Goal: Task Accomplishment & Management: Use online tool/utility

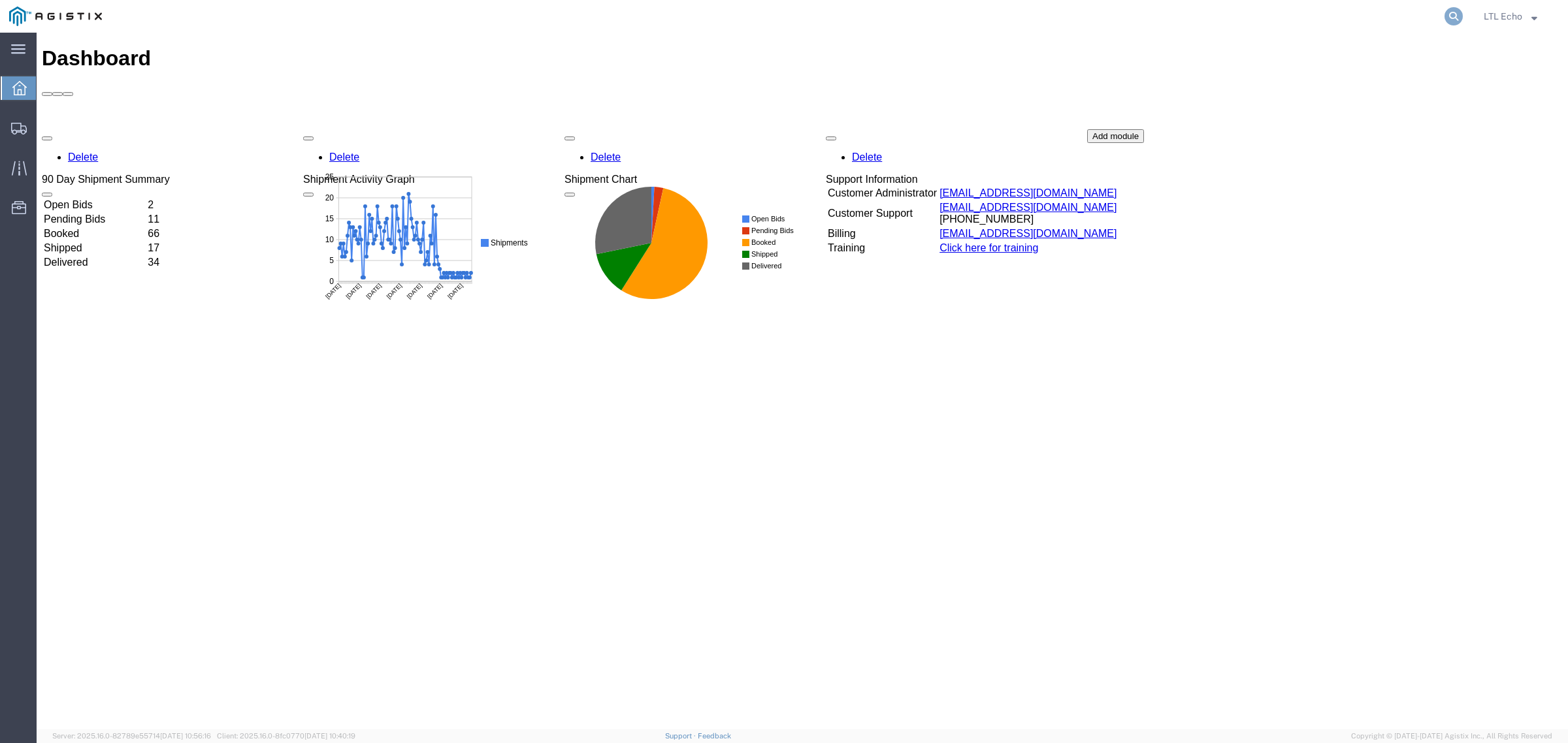
click at [1449, 15] on icon at bounding box center [1453, 16] width 18 height 18
drag, startPoint x: 1414, startPoint y: 21, endPoint x: 1408, endPoint y: 19, distance: 6.3
click at [1411, 21] on input "search" at bounding box center [1245, 16] width 397 height 31
paste input "63837972"
type input "63837972"
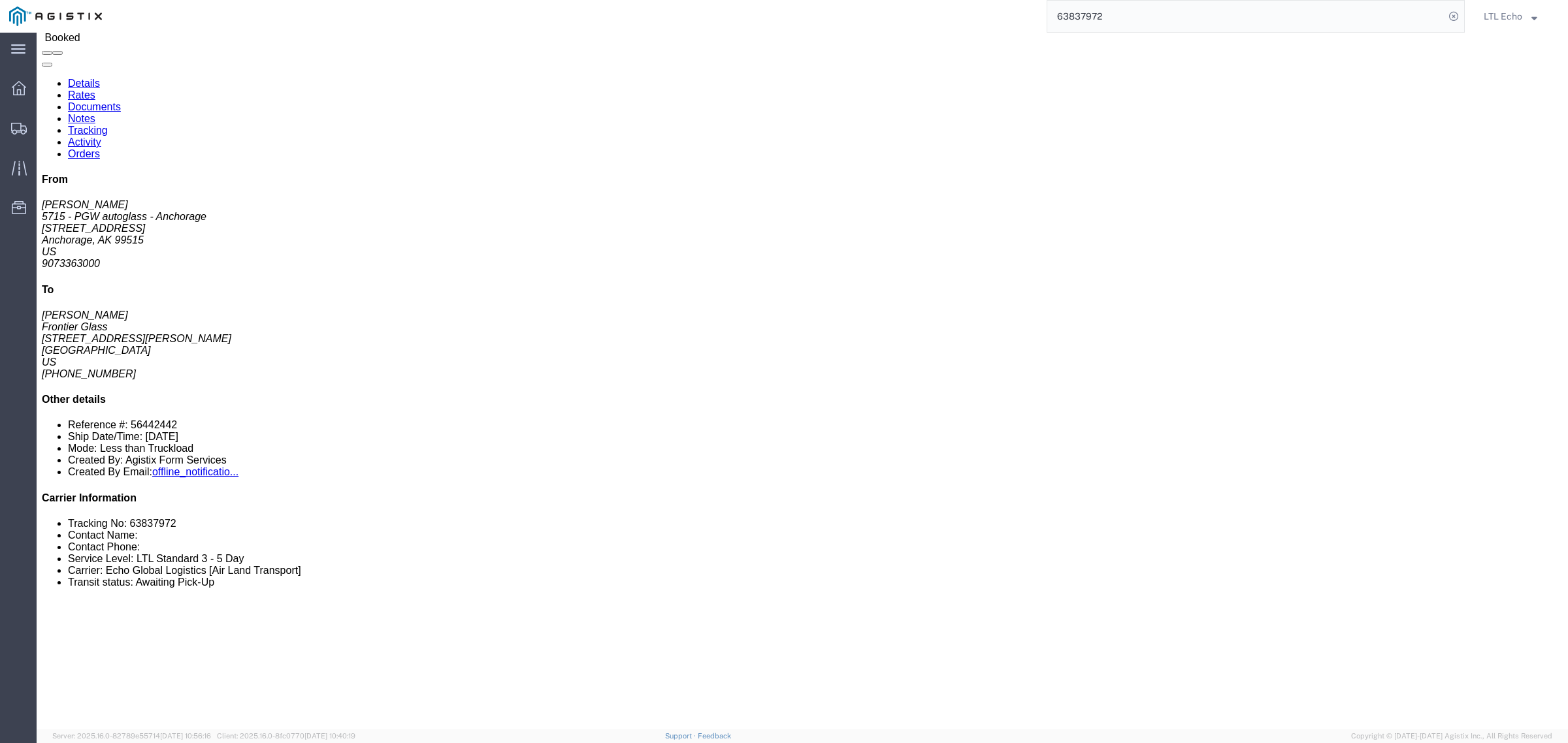
scroll to position [82, 0]
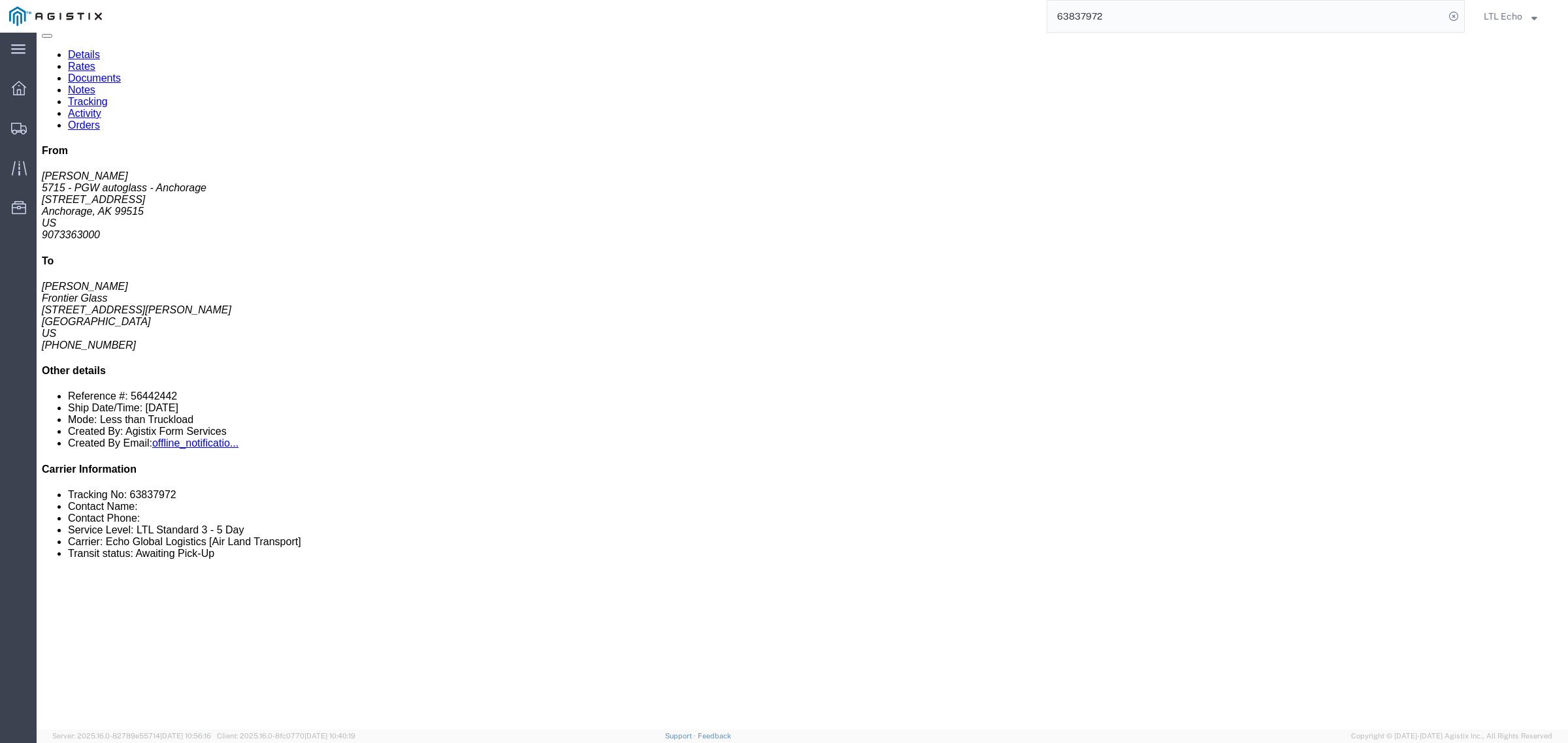
click link "Notes"
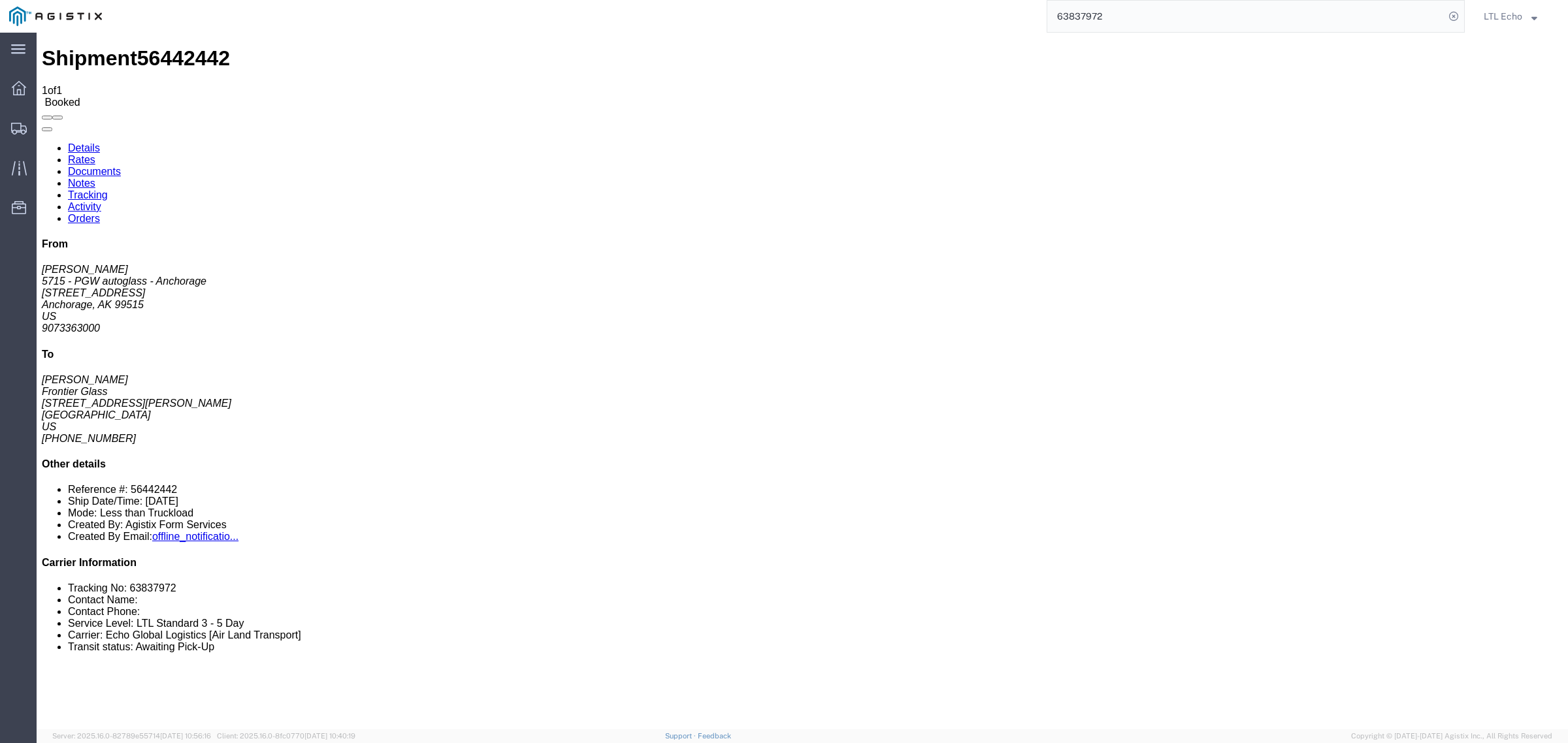
click at [121, 166] on link "Documents" at bounding box center [94, 171] width 53 height 11
click at [95, 154] on link "Rates" at bounding box center [81, 159] width 27 height 11
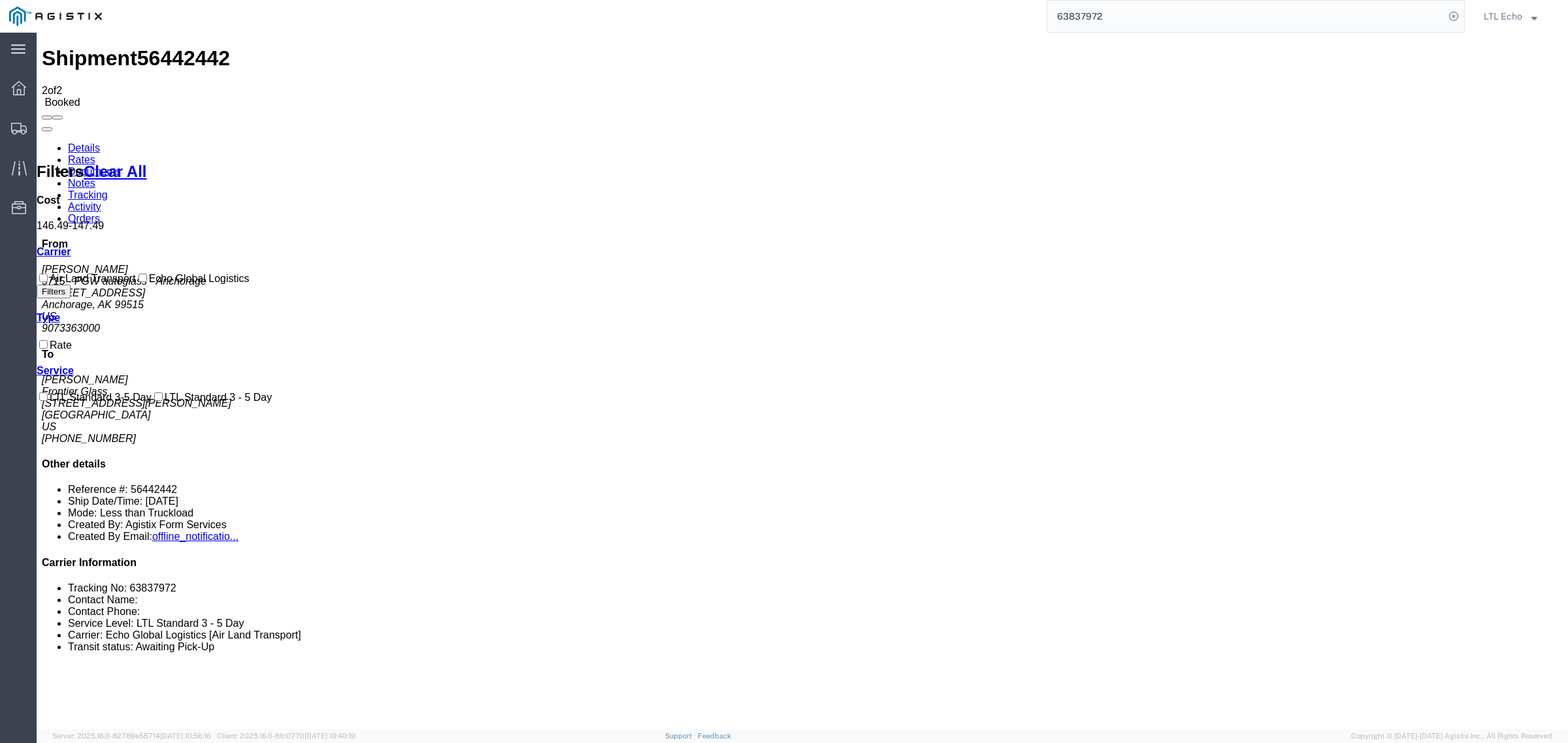
click at [76, 143] on link "Details" at bounding box center [84, 148] width 32 height 11
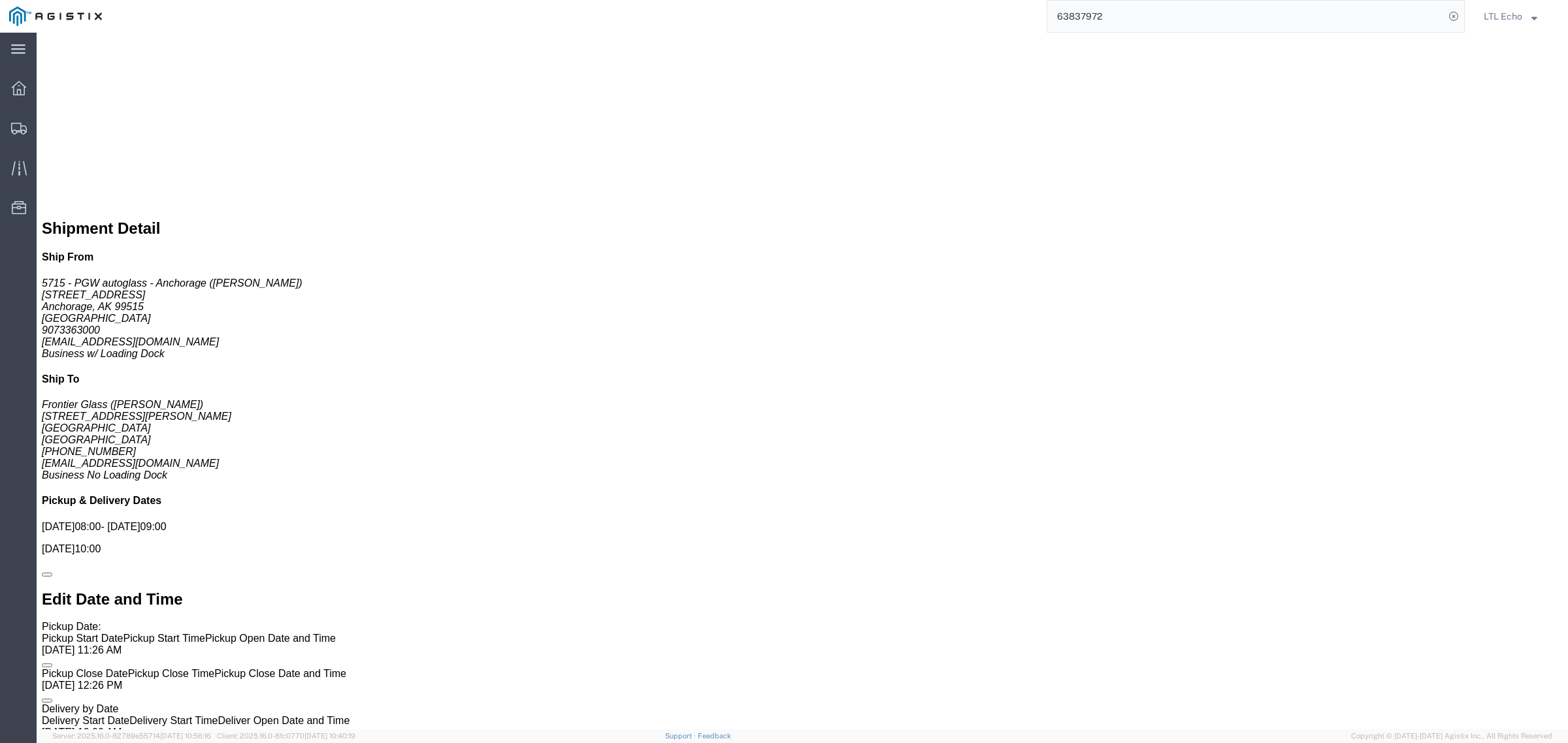
scroll to position [817, 0]
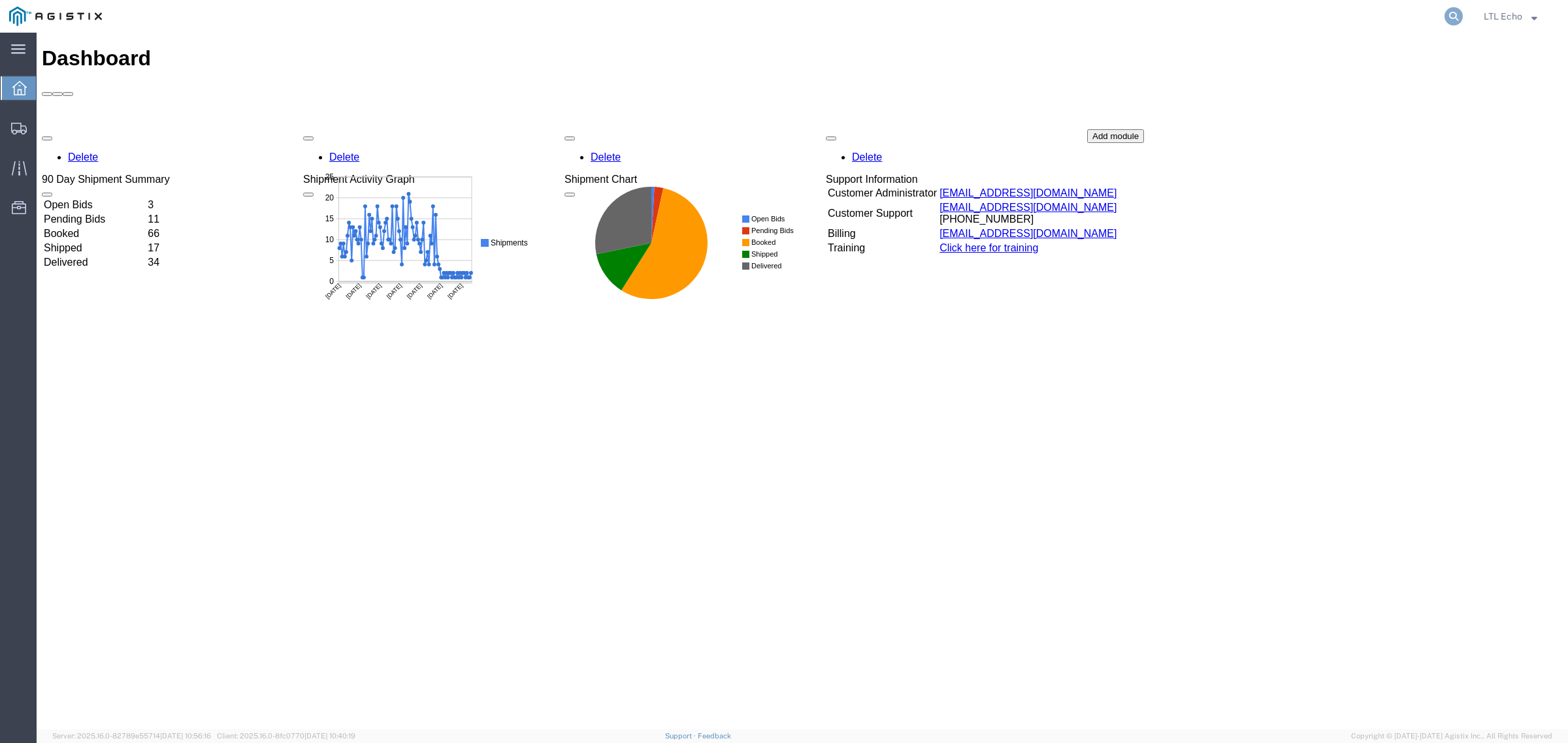
click at [1454, 13] on icon at bounding box center [1453, 16] width 18 height 18
click at [1380, 16] on input "search" at bounding box center [1245, 16] width 397 height 31
paste input "56458040"
type input "56458040"
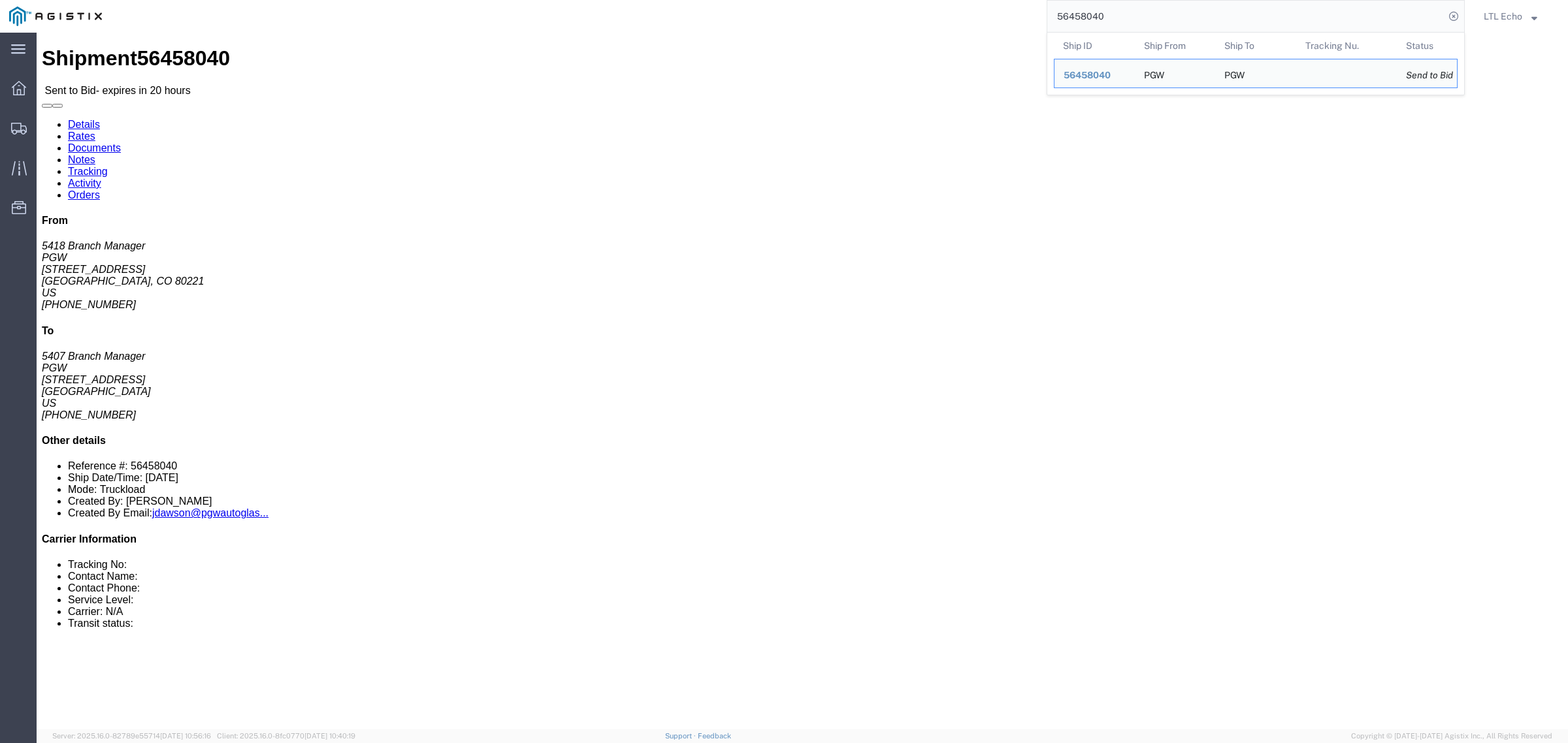
click div "15 Your Packaging Total weight: 44000.00 LBS Dimensions: L 72.00 x W 30.00 x H …"
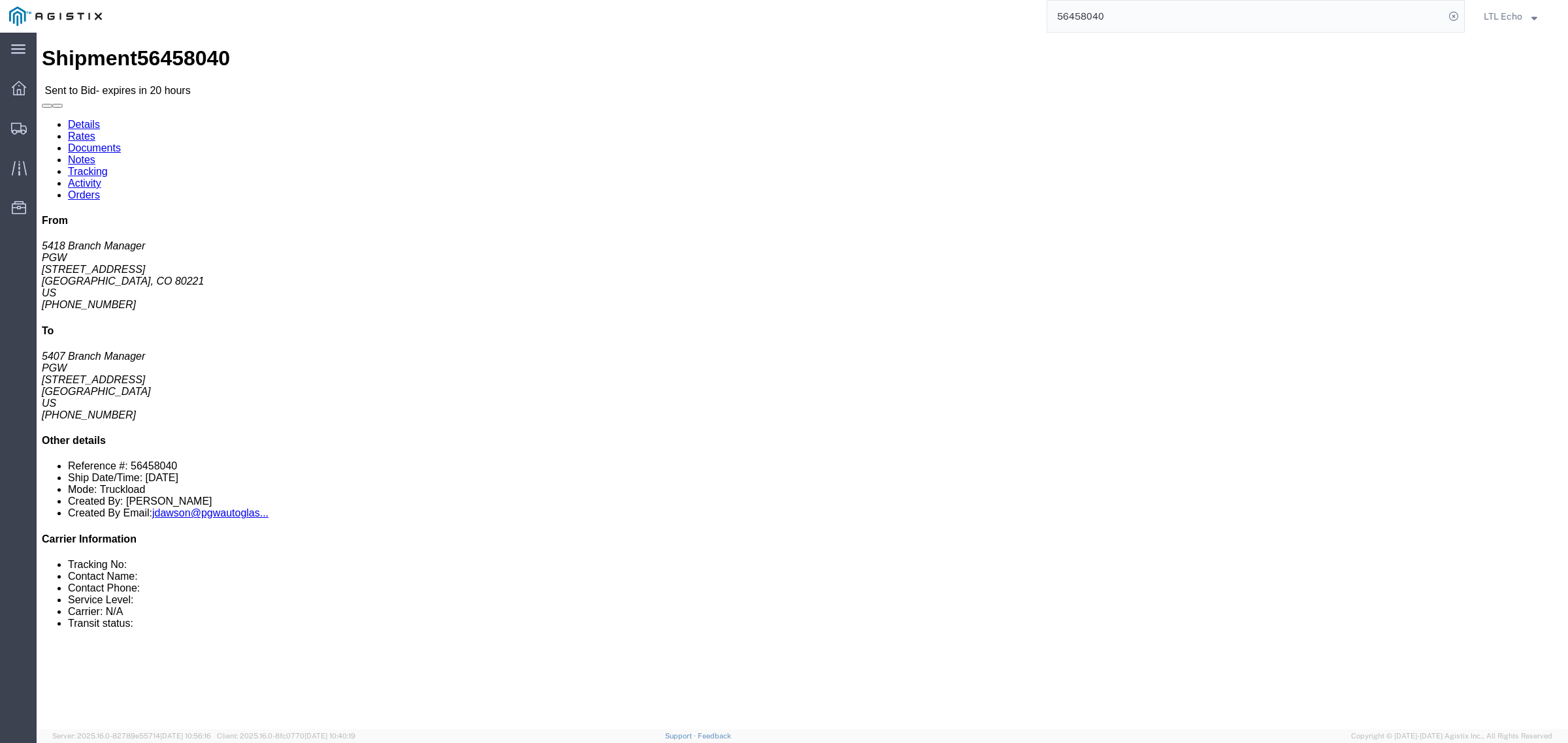
click link "Notes"
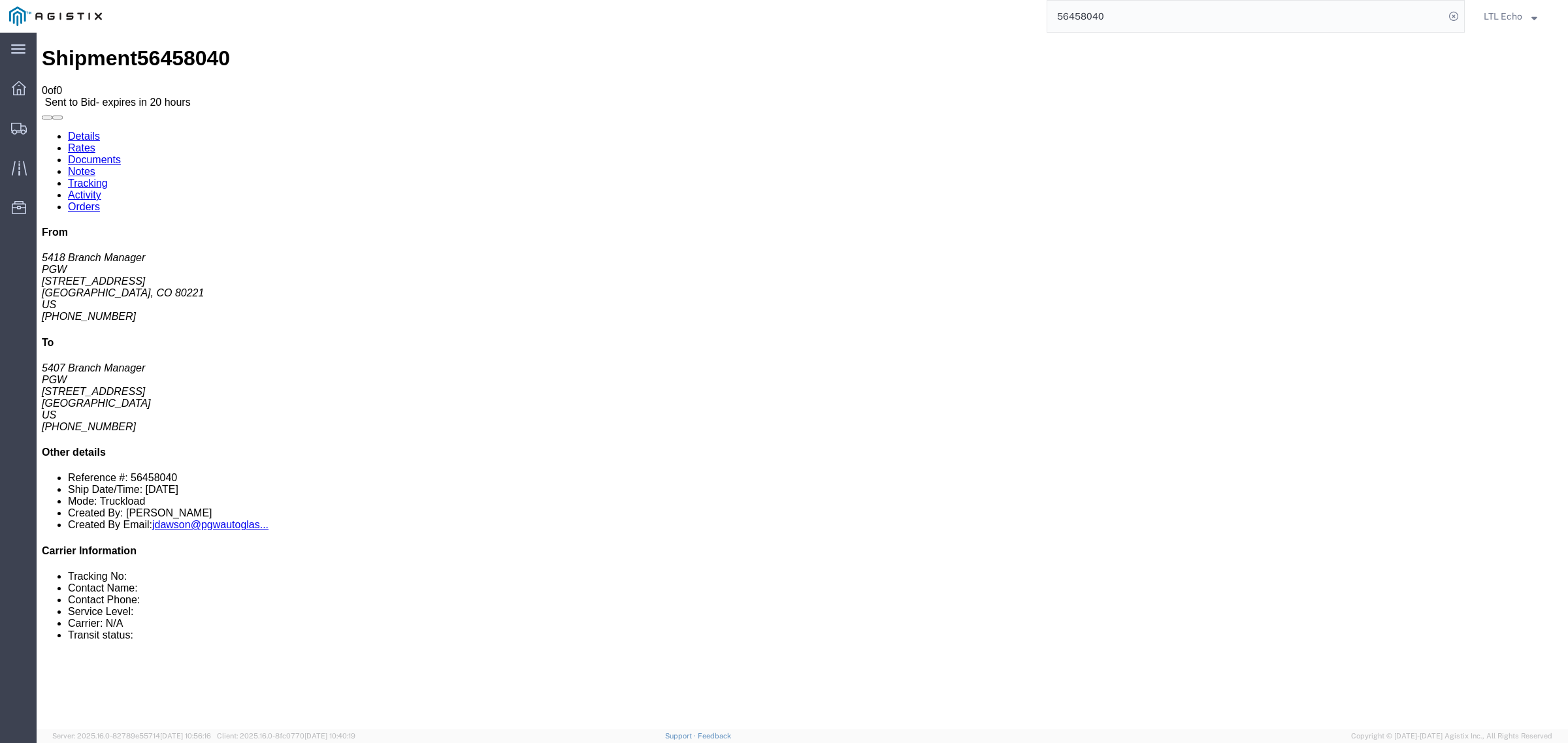
click at [80, 131] on link "Details" at bounding box center [84, 136] width 32 height 11
click address "PGW (5418 Branch Manager) [STREET_ADDRESS] [PHONE_NUMBER] [EMAIL_ADDRESS][DOMAI…"
copy address "80221"
click address "PGW (5407 Branch Manager) [STREET_ADDRESS] [PHONE_NUMBER] [EMAIL_ADDRESS][DOMAI…"
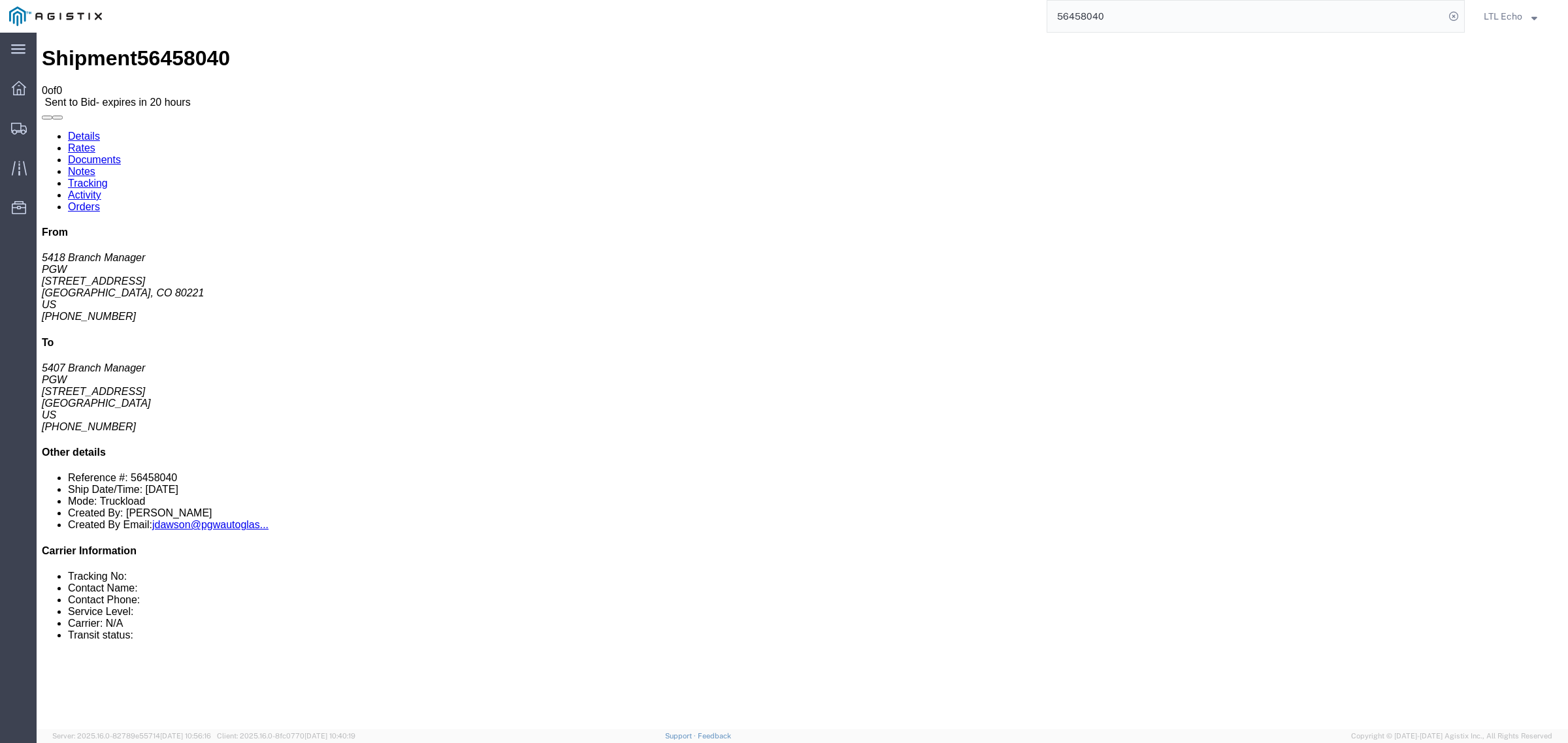
click address "PGW (5407 Branch Manager) [STREET_ADDRESS] [PHONE_NUMBER] [EMAIL_ADDRESS][DOMAI…"
copy address "85307"
click link "Enter / Modify Bid"
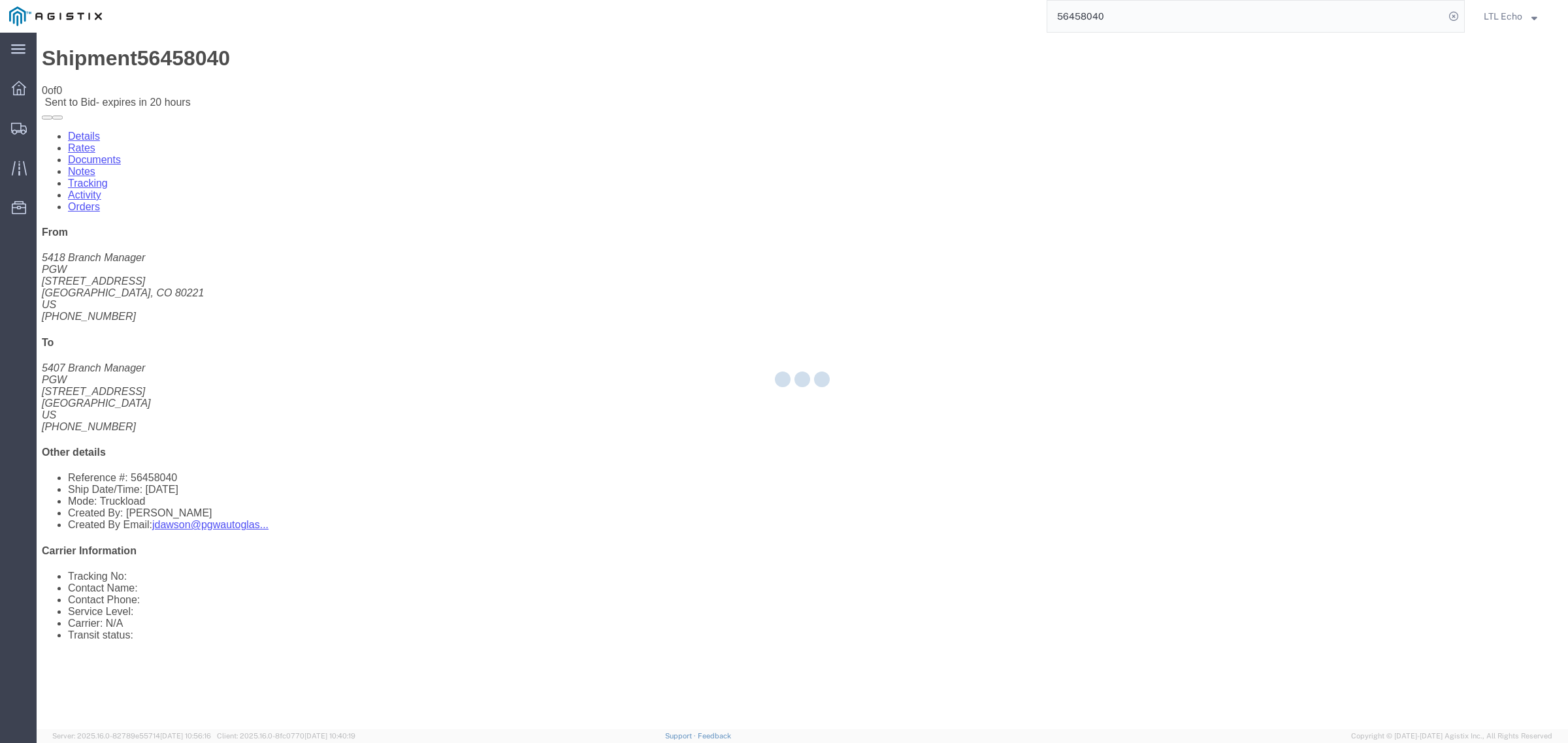
select select "4622"
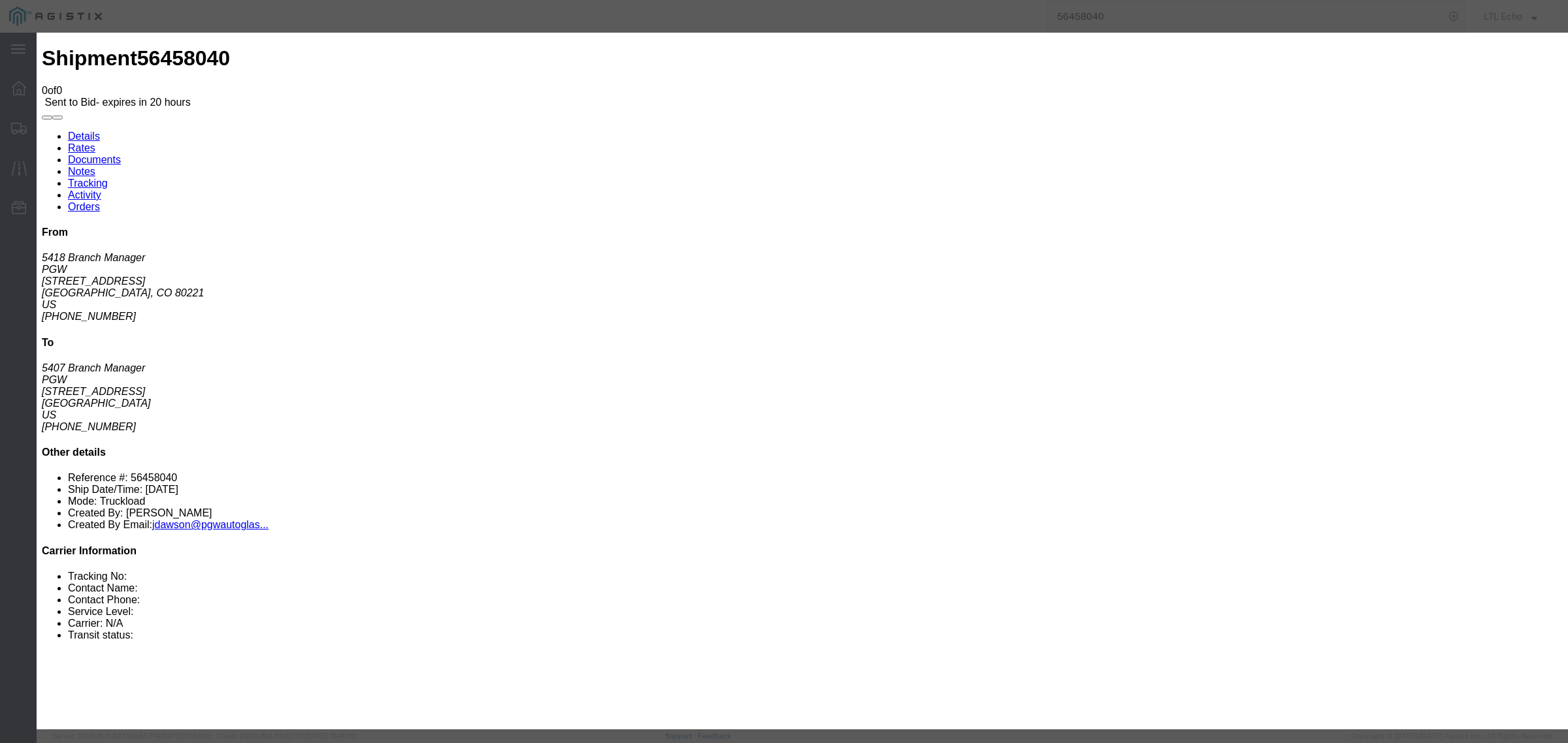
click input "text"
type input "56458040"
click select "Select Guaranteed Next Day LTL Standard 3-5 Day Rail TL Standard 3 - 5 Day"
select select "13989"
click select "Select Guaranteed Next Day LTL Standard 3-5 Day Rail TL Standard 3 - 5 Day"
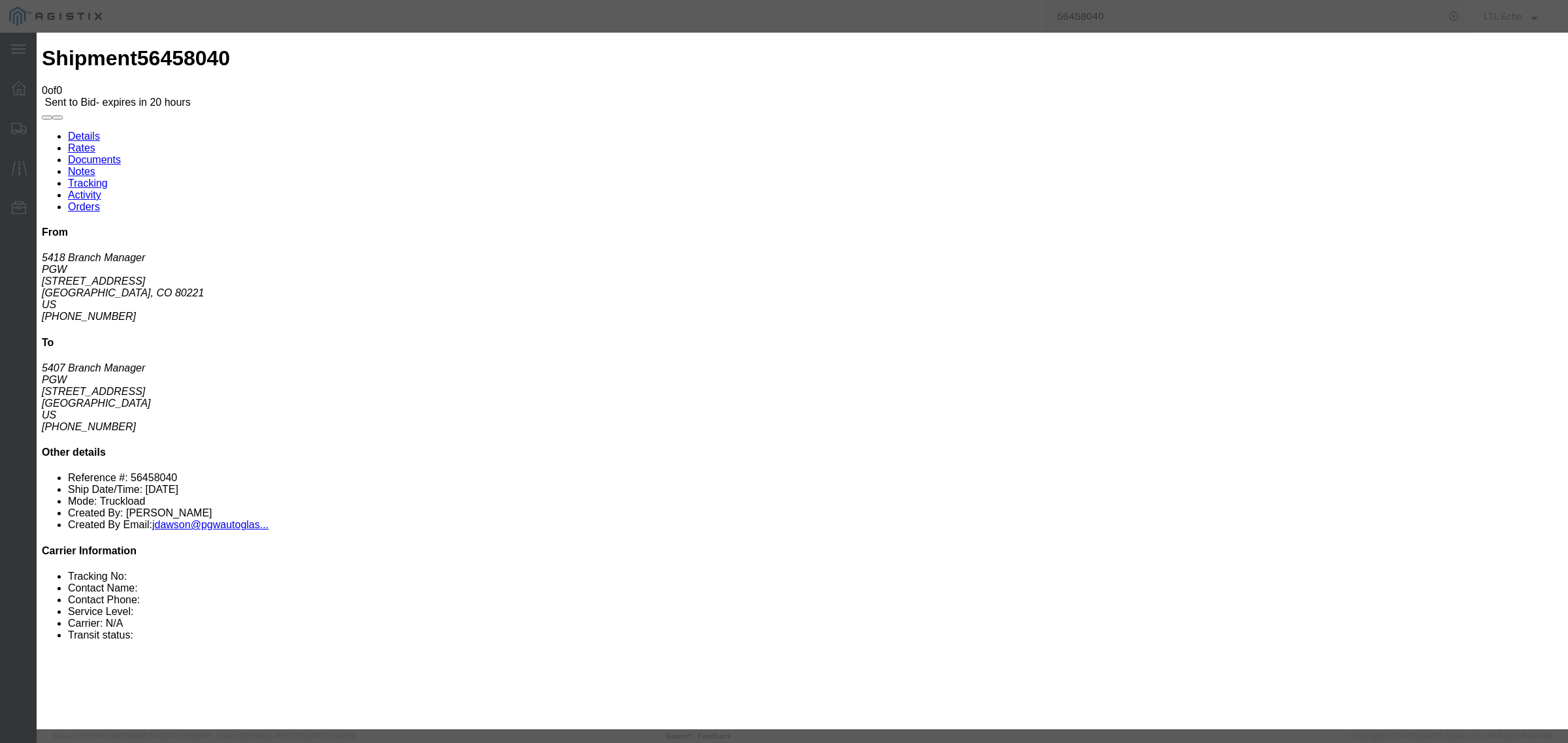
click input "number"
drag, startPoint x: 1038, startPoint y: 259, endPoint x: 941, endPoint y: 276, distance: 98.5
click div "Select 2 Day Service 3 Axle Winch Truck 3 to 5 Day Service 96L Domestic Flat Ra…"
type input "1165"
click button "Submit"
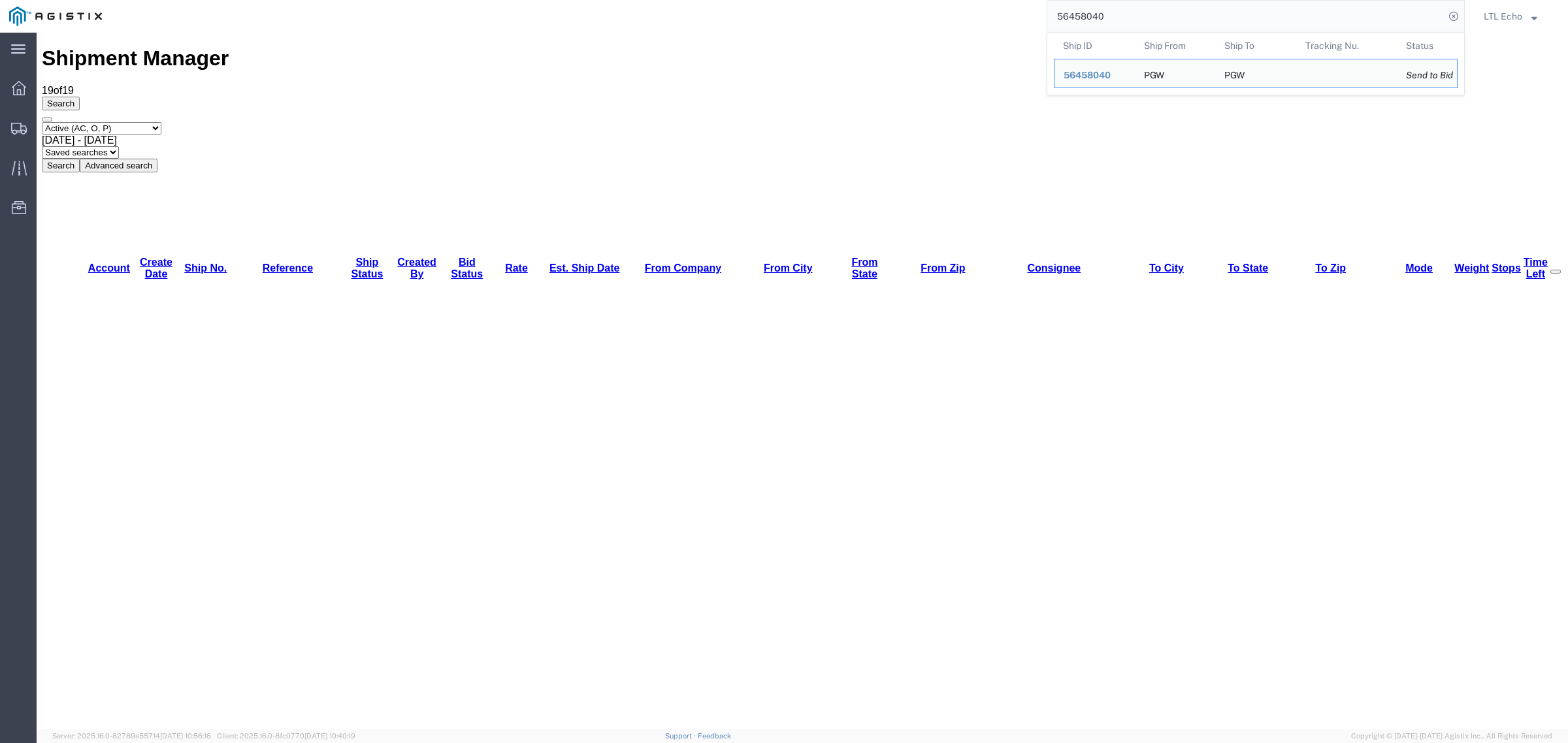
drag, startPoint x: 1210, startPoint y: 46, endPoint x: 877, endPoint y: 59, distance: 333.3
click at [1079, 11] on input "56458040" at bounding box center [1245, 16] width 397 height 31
paste input "348"
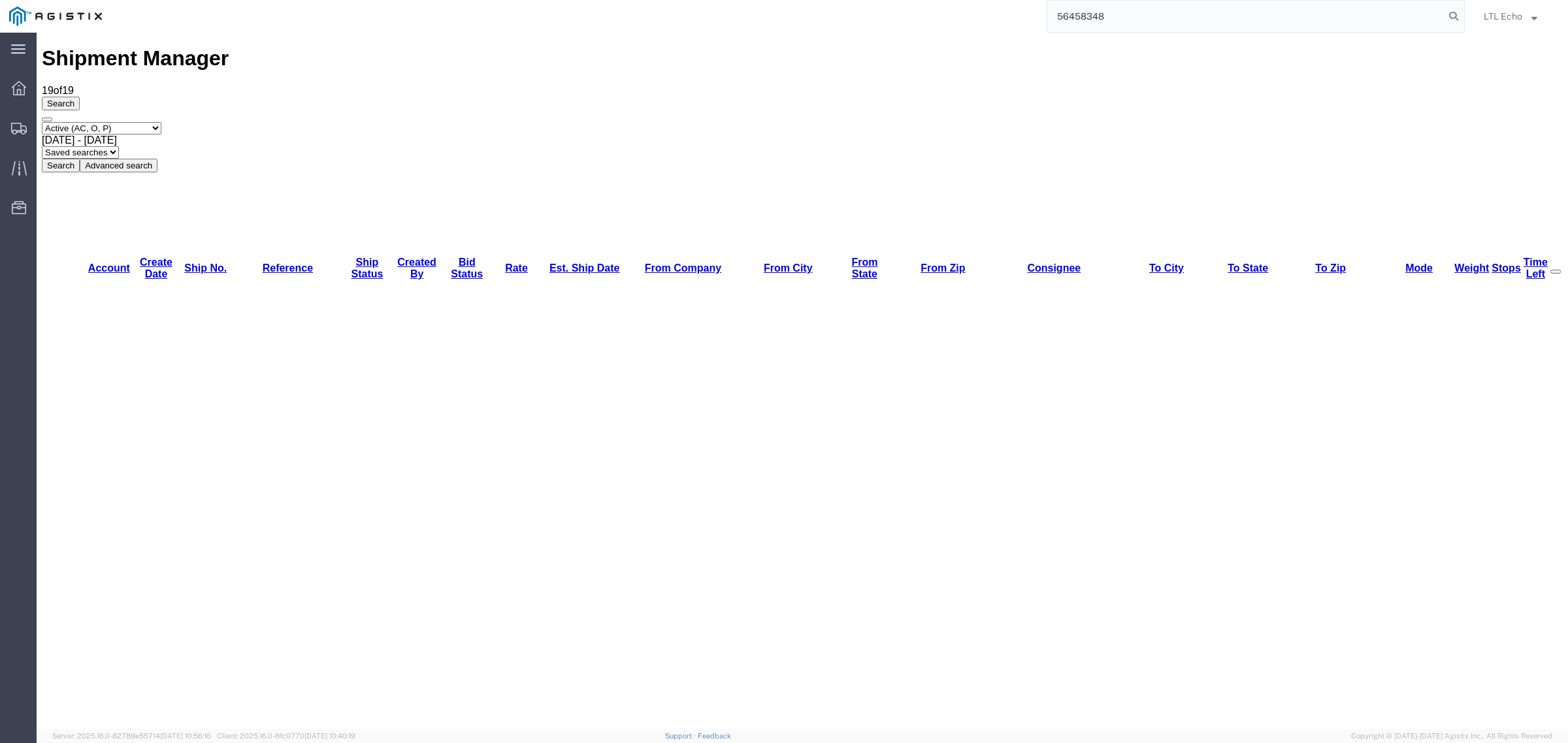
type input "56458348"
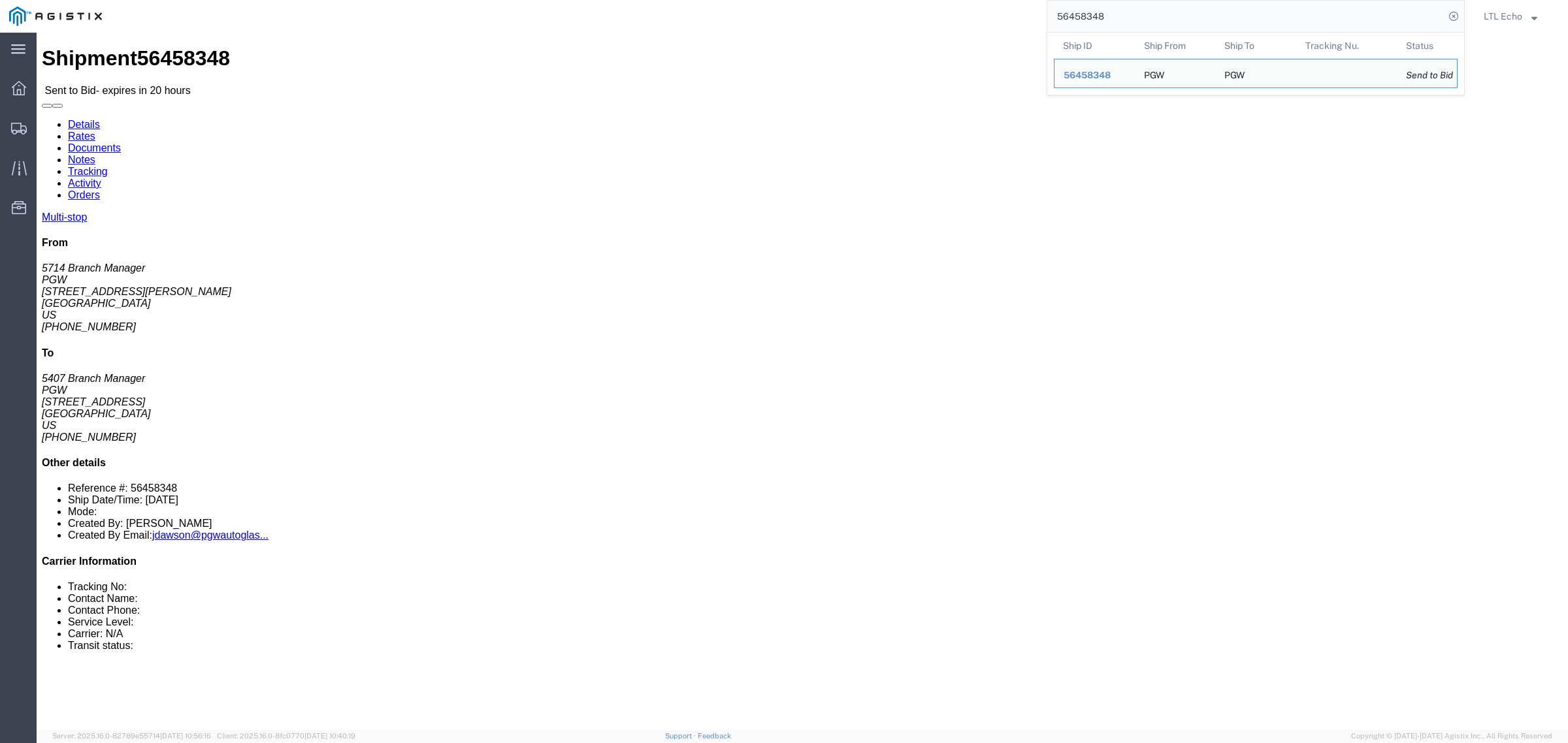
click address "PGW (5714 Branch Manager) [STREET_ADDRESS][PERSON_NAME] [PHONE_NUMBER] [EMAIL_A…"
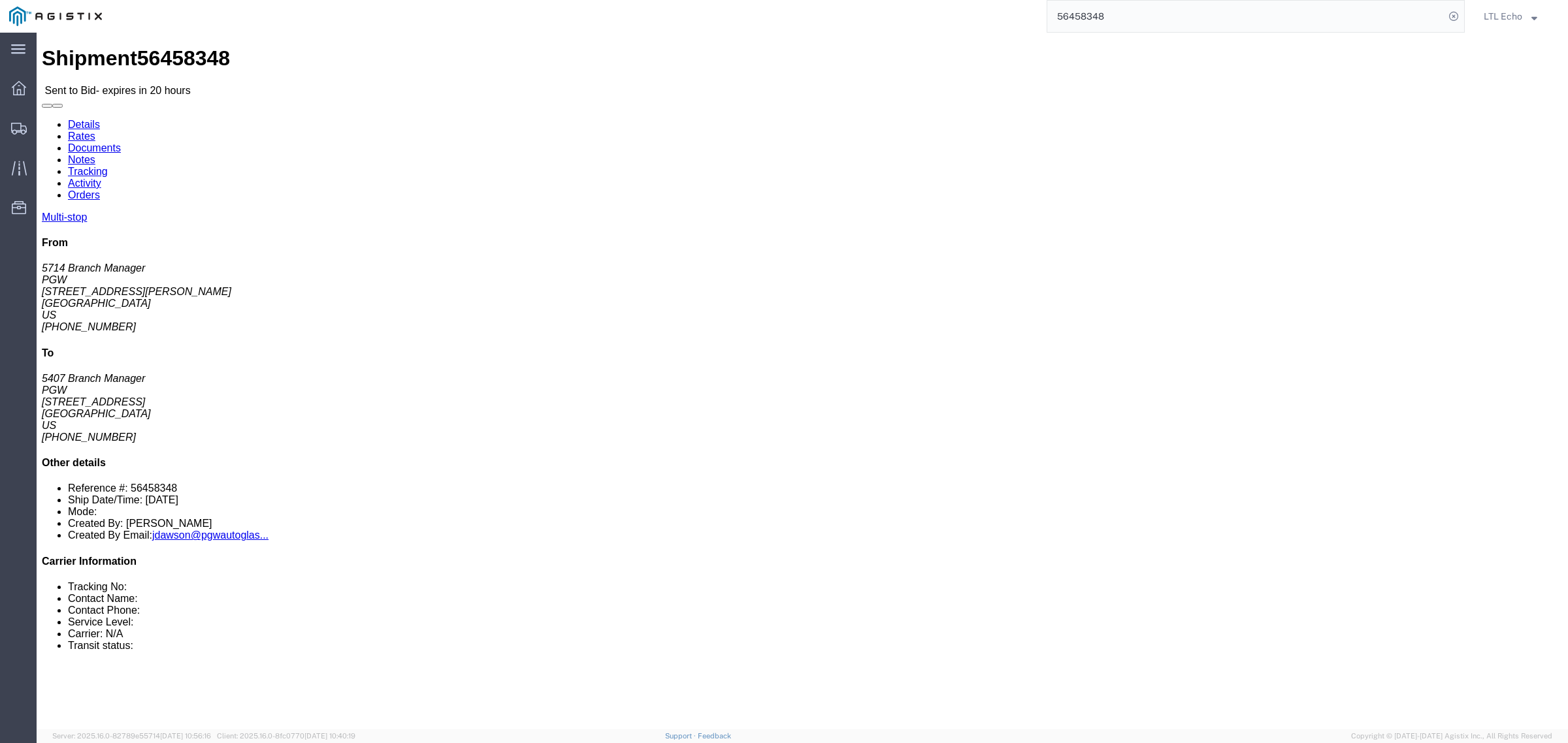
click address "PGW (5714 Branch Manager) [STREET_ADDRESS][PERSON_NAME] [PHONE_NUMBER] [EMAIL_A…"
copy address "95834"
click address "PGW (5407 Branch Manager) [STREET_ADDRESS] [PHONE_NUMBER] [EMAIL_ADDRESS][DOMAI…"
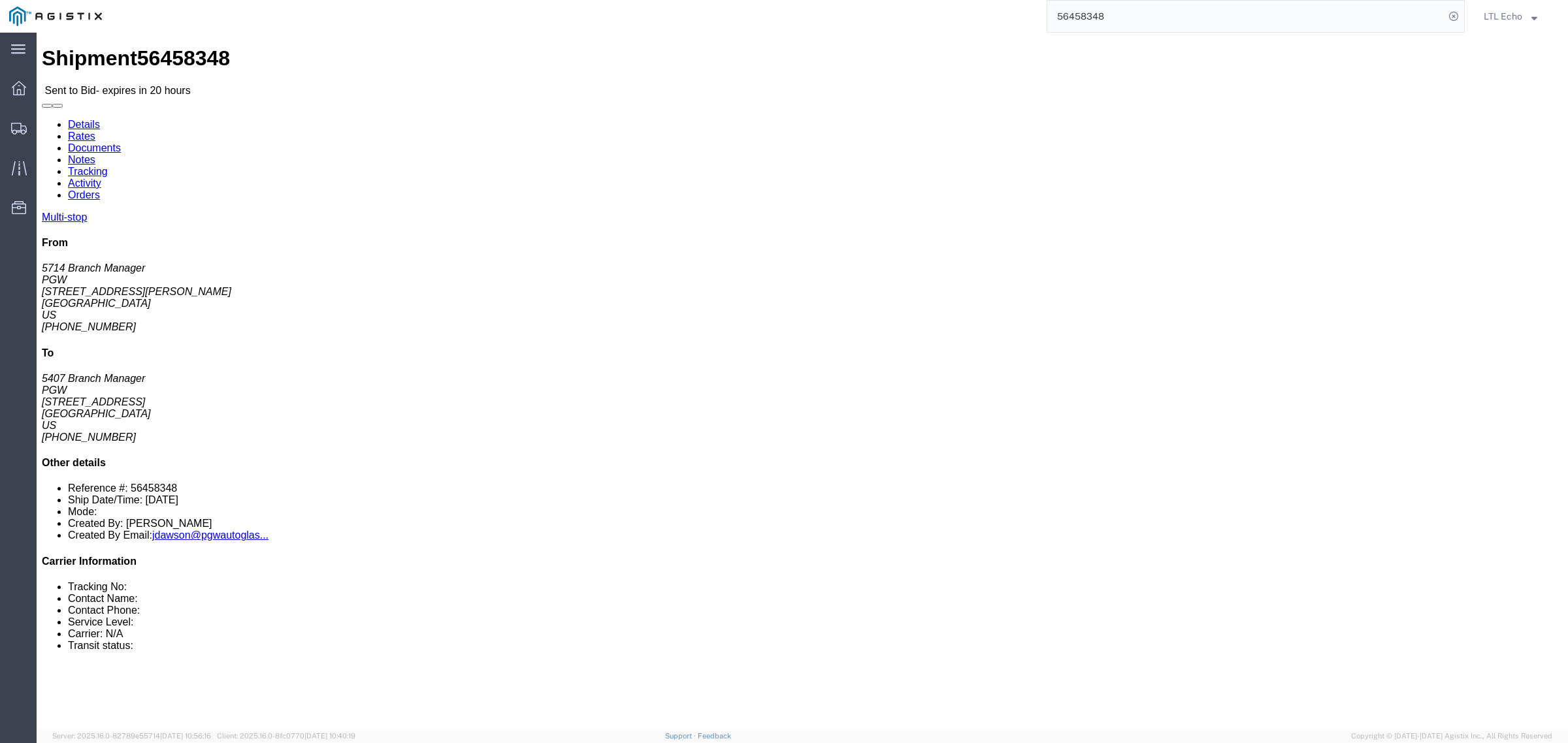
click address "PGW (5407 Branch Manager) [STREET_ADDRESS] [PHONE_NUMBER] [EMAIL_ADDRESS][DOMAI…"
copy address "85307"
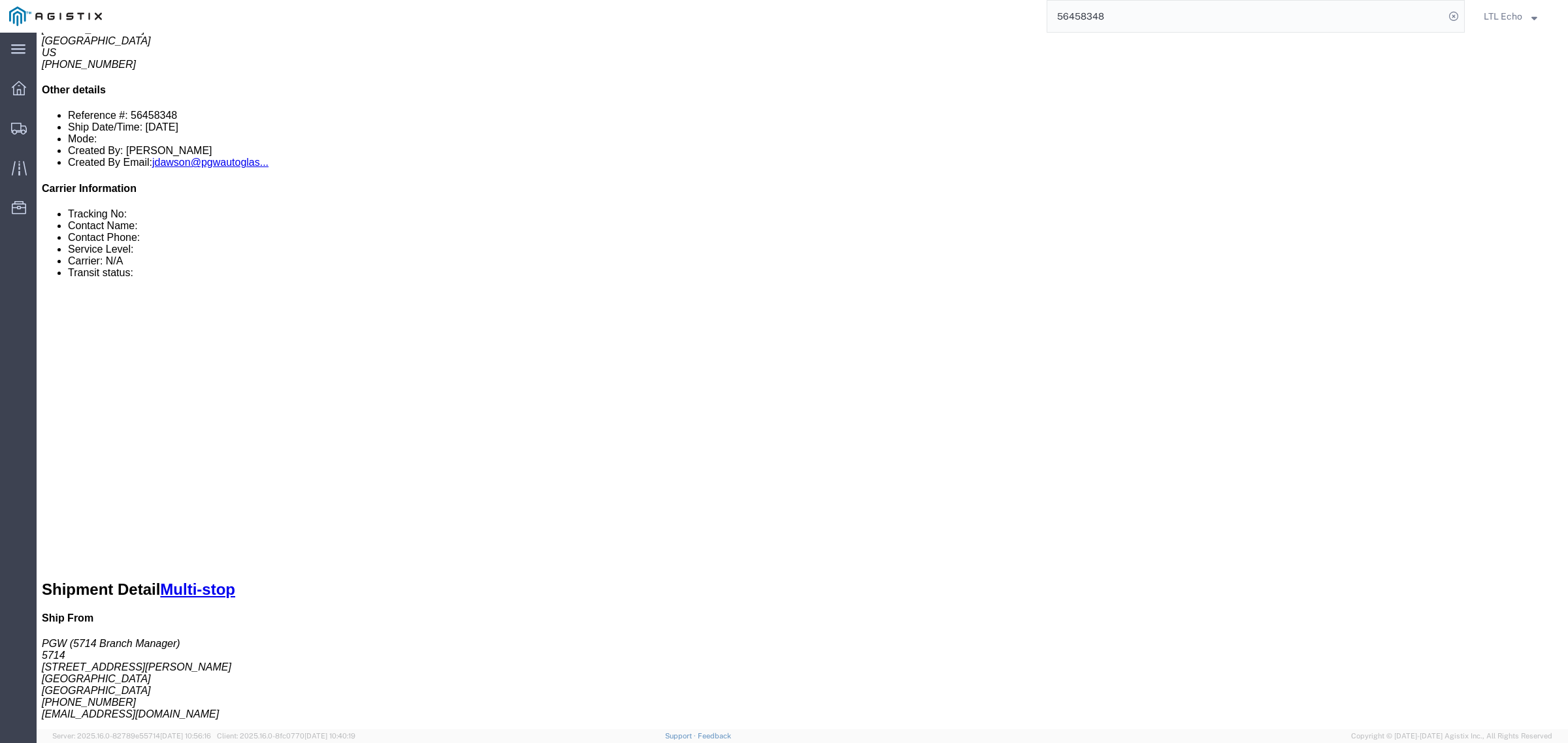
scroll to position [371, 0]
click link "Enter / Modify Bid"
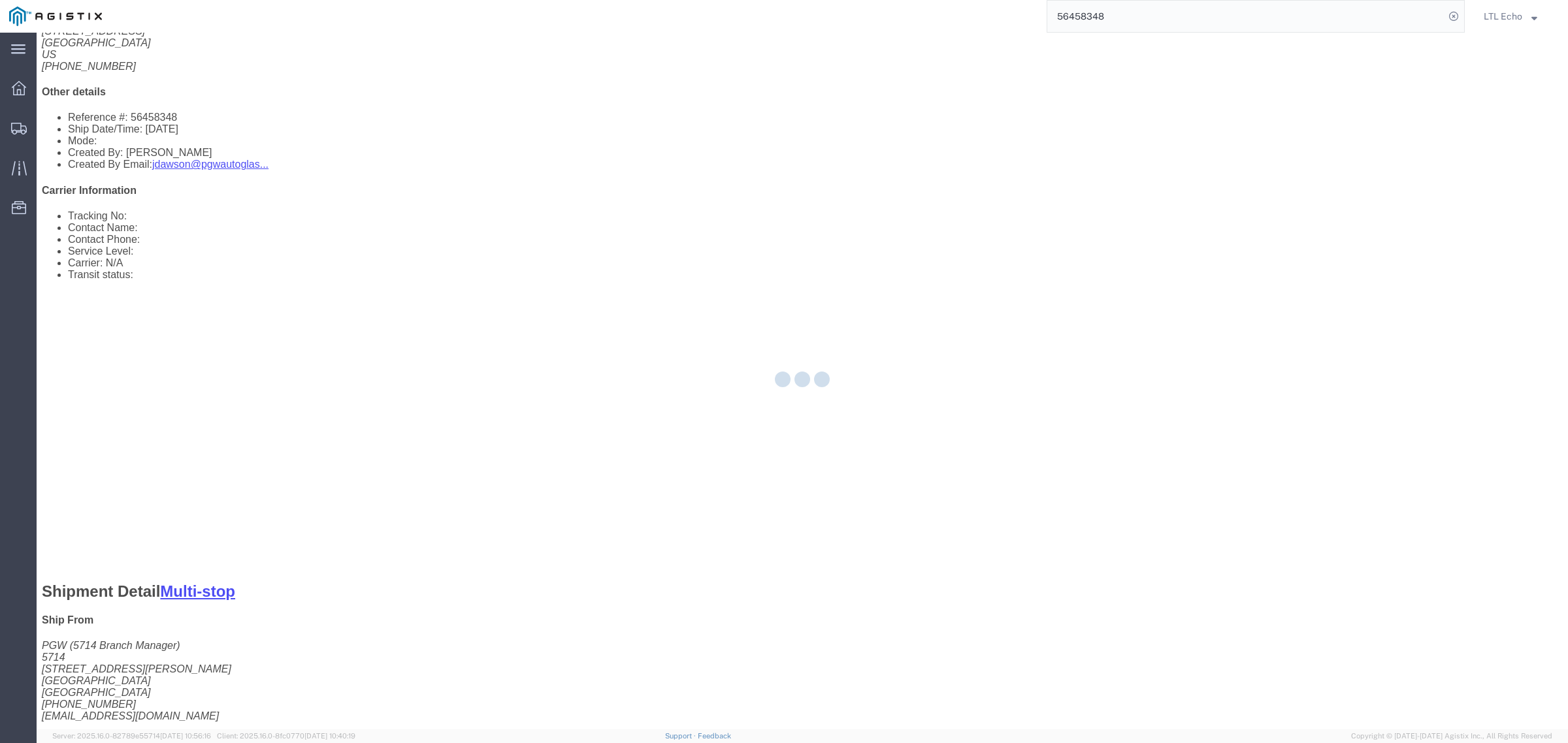
select select "4622"
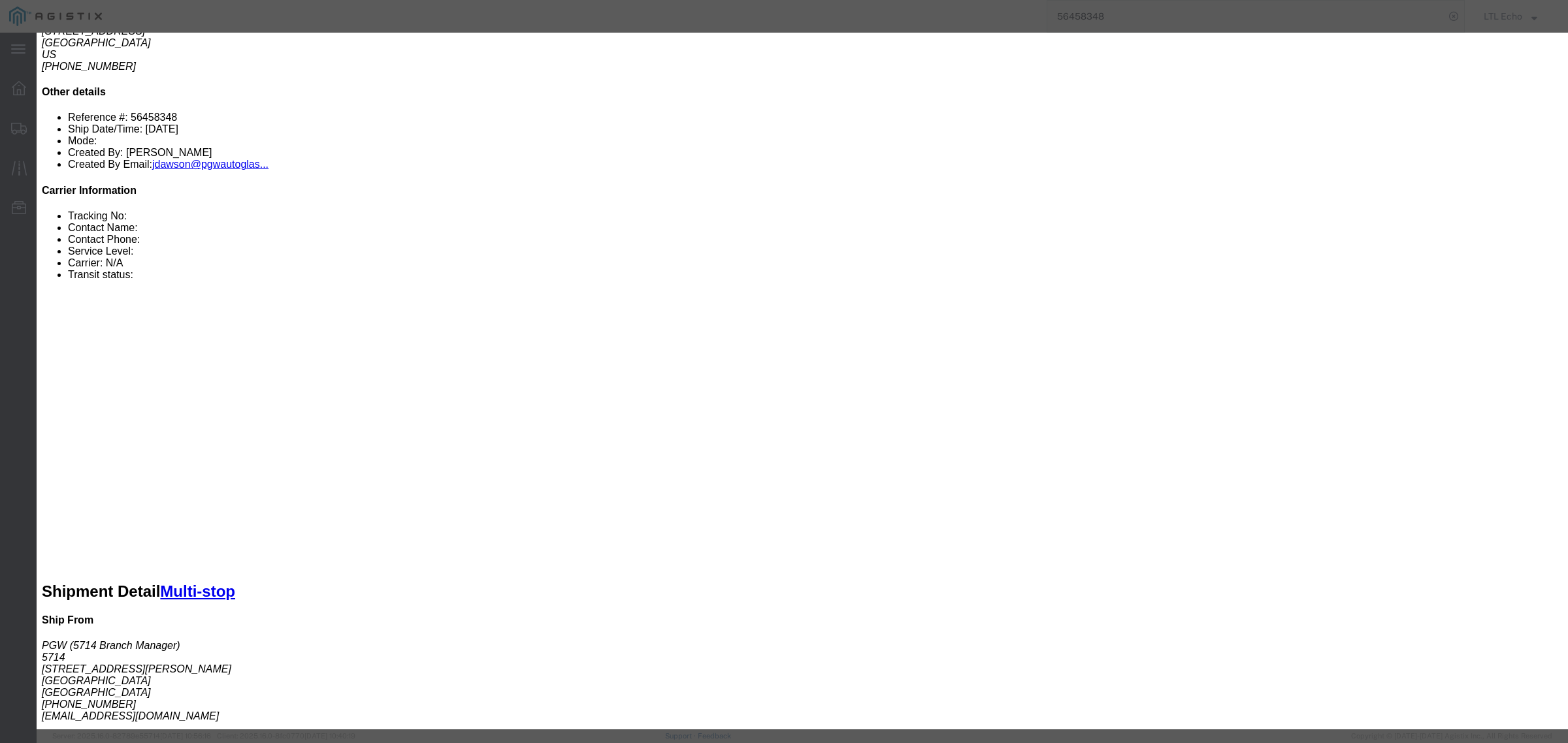
click input "number"
type input "1750"
click input "text"
type input "56458348"
click select "Select Guaranteed Next Day LTL Standard 3-5 Day Rail TL Standard 3 - 5 Day"
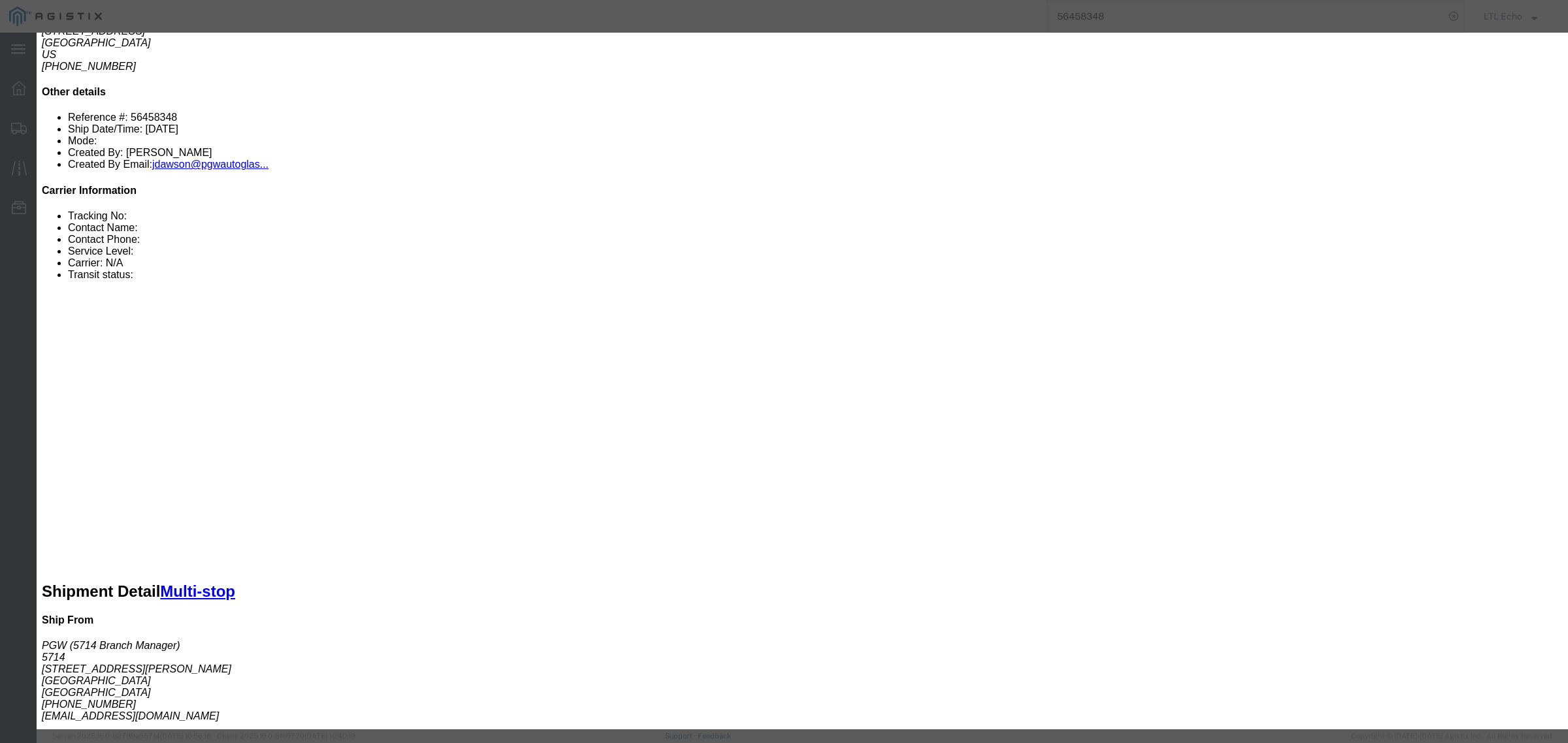
select select "13989"
click select "Select Guaranteed Next Day LTL Standard 3-5 Day Rail TL Standard 3 - 5 Day"
click button "Submit"
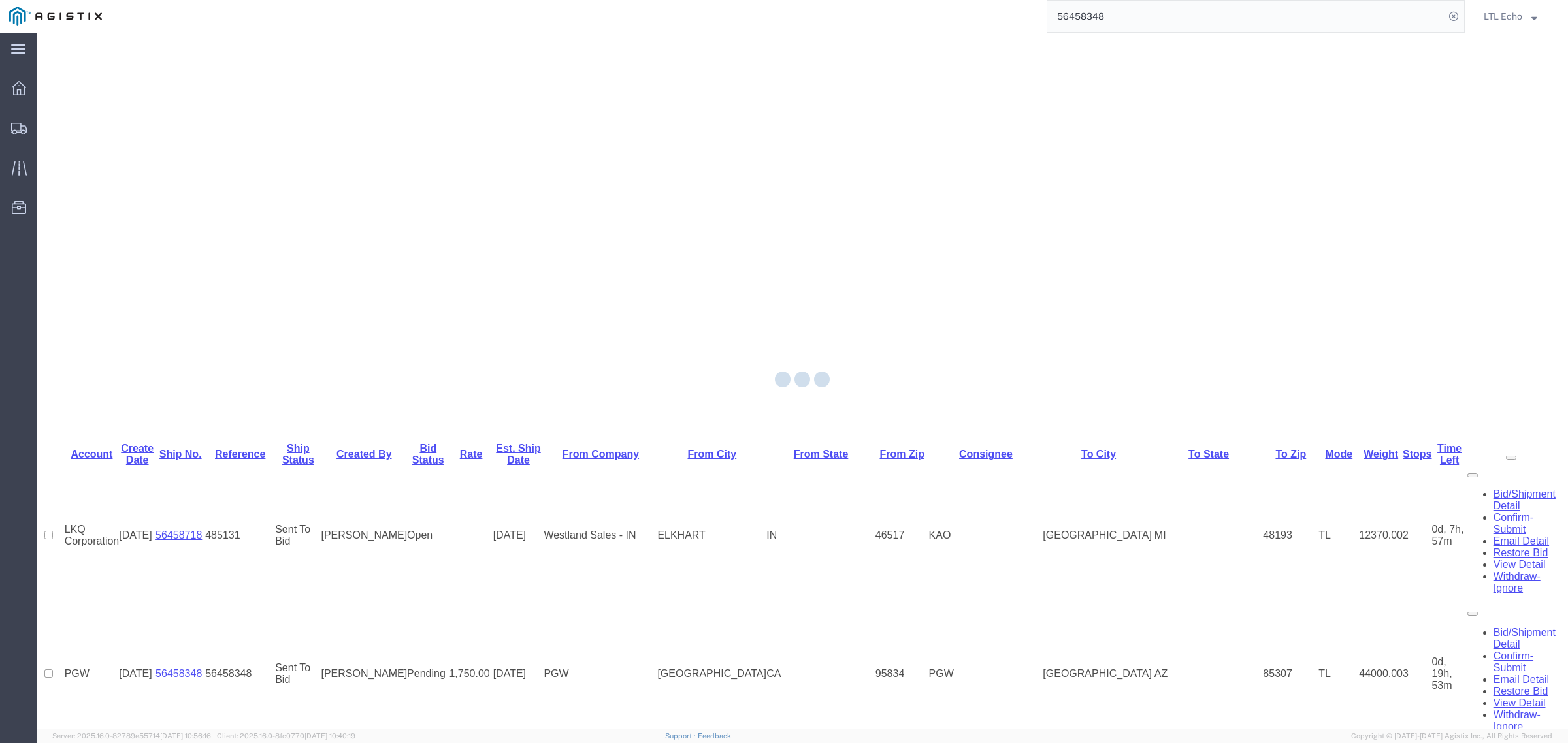
scroll to position [0, 0]
